Goal: Information Seeking & Learning: Understand process/instructions

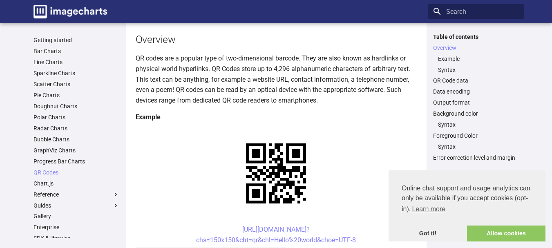
scroll to position [245, 0]
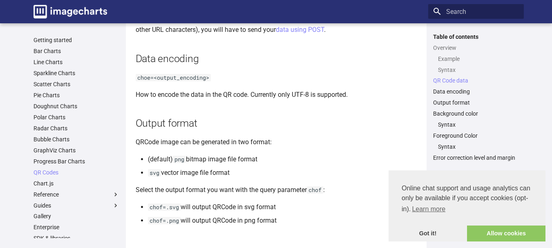
scroll to position [690, 0]
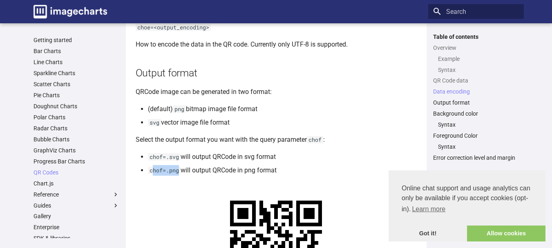
drag, startPoint x: 151, startPoint y: 182, endPoint x: 178, endPoint y: 179, distance: 26.7
click at [178, 174] on code "chof=.png" at bounding box center [164, 170] width 33 height 7
drag, startPoint x: 136, startPoint y: 184, endPoint x: 153, endPoint y: 183, distance: 17.6
click at [137, 185] on article "QR Codes This section describes how to create a QR Code on the fly with a URL G…" at bounding box center [276, 158] width 281 height 1626
drag, startPoint x: 150, startPoint y: 180, endPoint x: 178, endPoint y: 178, distance: 28.7
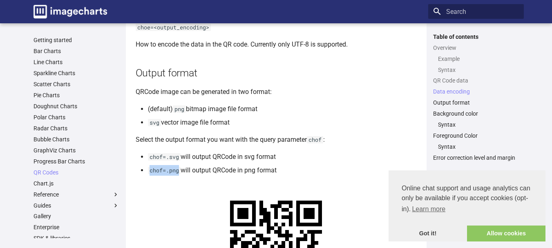
click at [178, 174] on code "chof=.png" at bounding box center [164, 170] width 33 height 7
copy code "chof=.png"
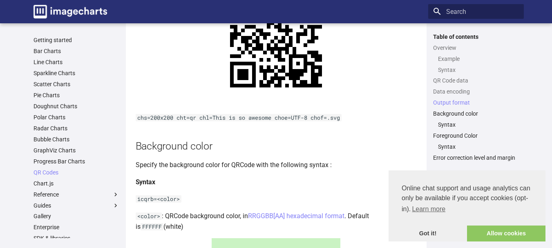
scroll to position [895, 0]
